Goal: Transaction & Acquisition: Download file/media

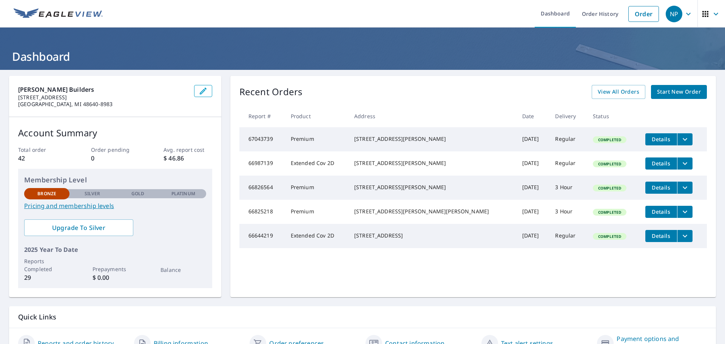
click at [387, 239] on div "[STREET_ADDRESS]" at bounding box center [432, 236] width 156 height 8
click at [322, 246] on td "Extended Cov 2D" at bounding box center [316, 236] width 63 height 24
click at [683, 237] on icon "filesDropdownBtn-66644219" at bounding box center [685, 235] width 5 height 3
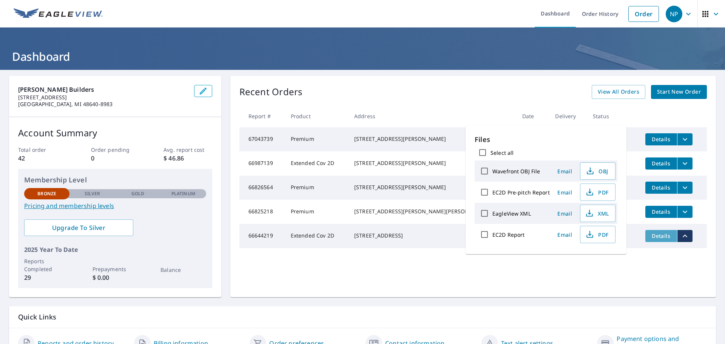
click at [650, 239] on span "Details" at bounding box center [661, 235] width 23 height 7
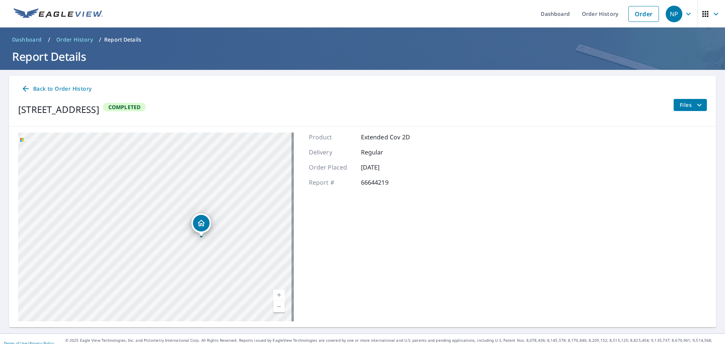
scroll to position [9, 0]
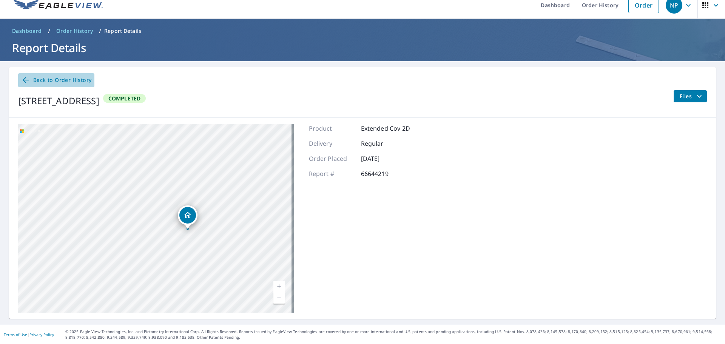
click at [37, 80] on span "Back to Order History" at bounding box center [56, 80] width 70 height 9
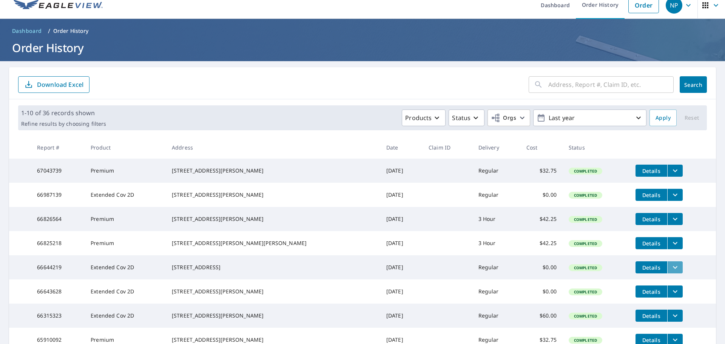
click at [671, 272] on icon "filesDropdownBtn-66644219" at bounding box center [675, 267] width 9 height 9
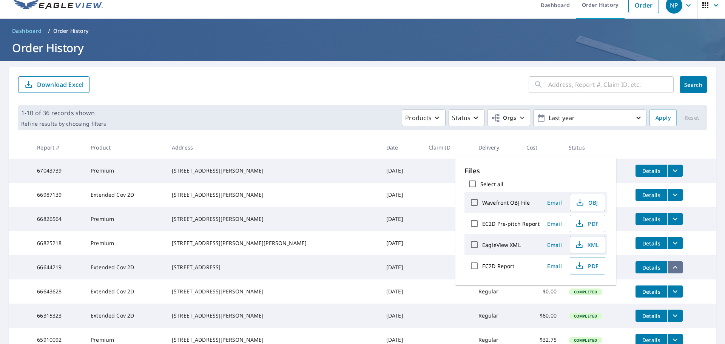
click at [671, 272] on icon "filesDropdownBtn-66644219" at bounding box center [675, 267] width 9 height 9
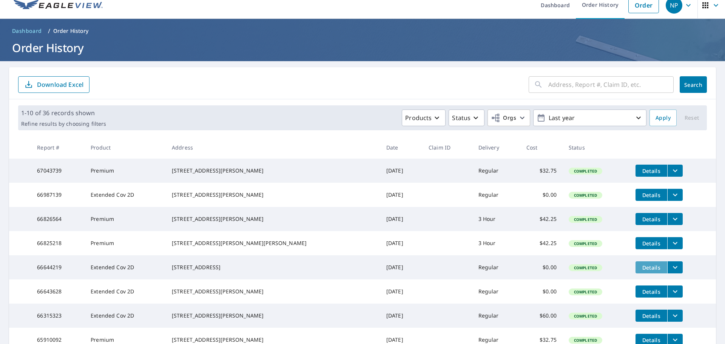
click at [640, 271] on span "Details" at bounding box center [651, 267] width 23 height 7
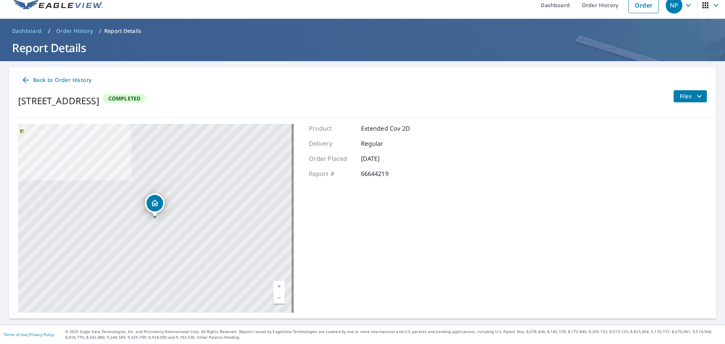
click at [105, 179] on div "[STREET_ADDRESS]" at bounding box center [156, 218] width 276 height 189
click at [151, 204] on icon "Dropped pin, building 1, Residential property, 2805 W Parish Rd Midland, MI 486…" at bounding box center [154, 203] width 9 height 9
click at [68, 79] on span "Back to Order History" at bounding box center [56, 80] width 70 height 9
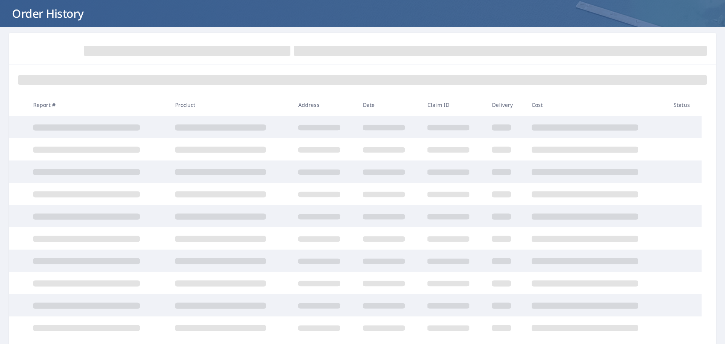
scroll to position [84, 0]
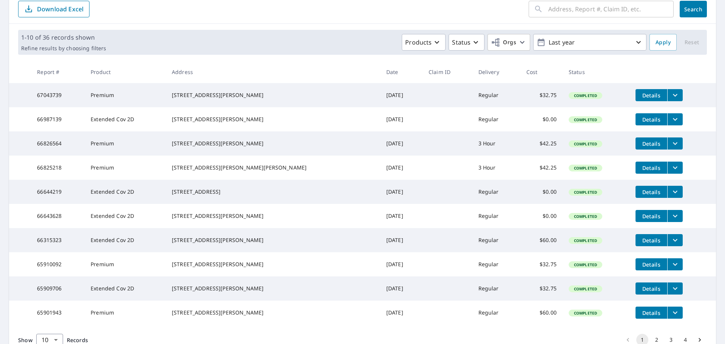
click at [563, 202] on td "Completed" at bounding box center [596, 192] width 67 height 24
click at [472, 203] on td "Regular" at bounding box center [496, 192] width 48 height 24
click at [643, 196] on span "Details" at bounding box center [651, 191] width 23 height 7
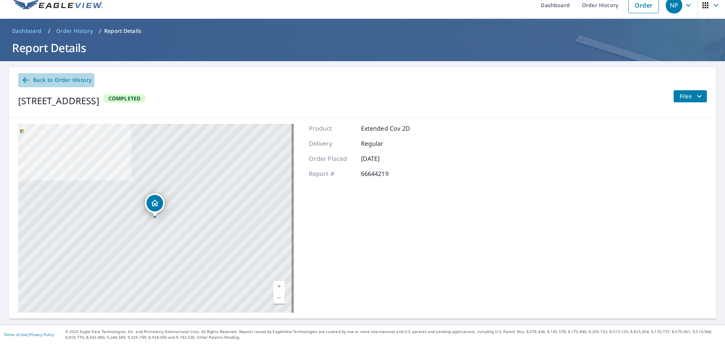
click at [26, 76] on icon at bounding box center [25, 80] width 9 height 9
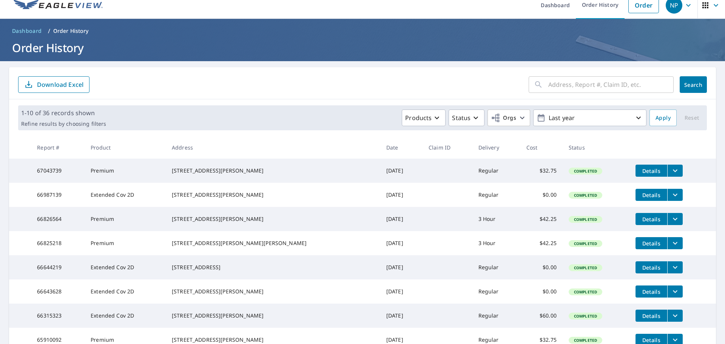
click at [667, 273] on button "filesDropdownBtn-66644219" at bounding box center [674, 267] width 15 height 12
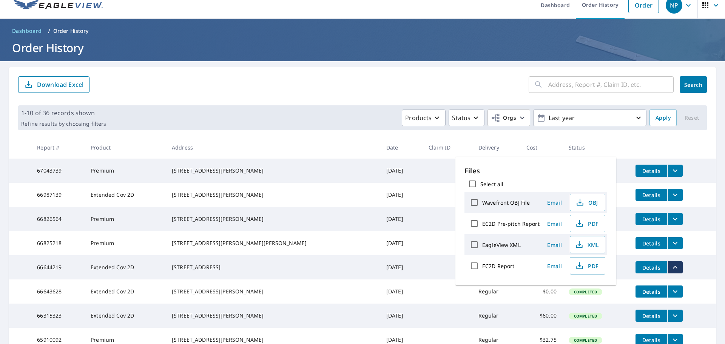
click at [494, 267] on label "EC2D Report" at bounding box center [498, 265] width 32 height 7
click at [482, 267] on input "EC2D Report" at bounding box center [474, 266] width 16 height 16
checkbox input "true"
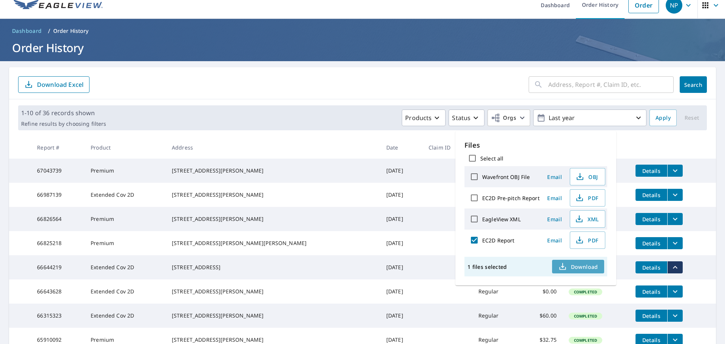
click at [570, 266] on span "Download" at bounding box center [578, 266] width 40 height 9
